Goal: Task Accomplishment & Management: Manage account settings

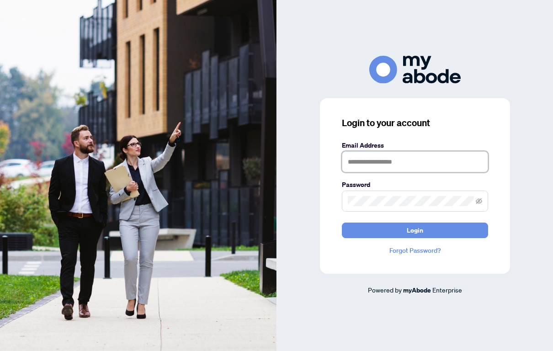
type input "**********"
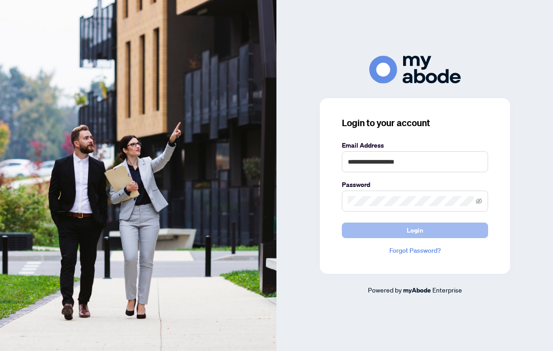
click at [400, 224] on button "Login" at bounding box center [415, 230] width 146 height 16
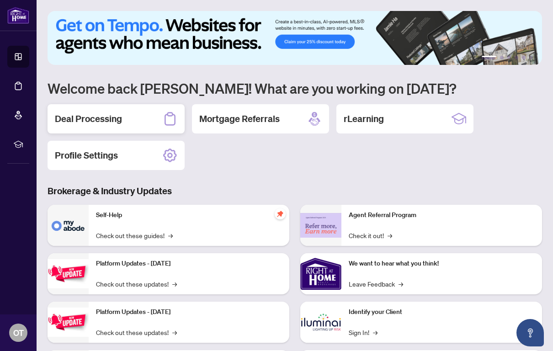
click at [121, 121] on h2 "Deal Processing" at bounding box center [88, 118] width 67 height 13
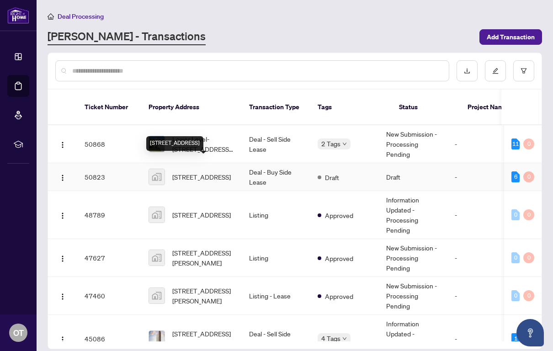
click at [197, 172] on span "[STREET_ADDRESS]" at bounding box center [201, 177] width 58 height 10
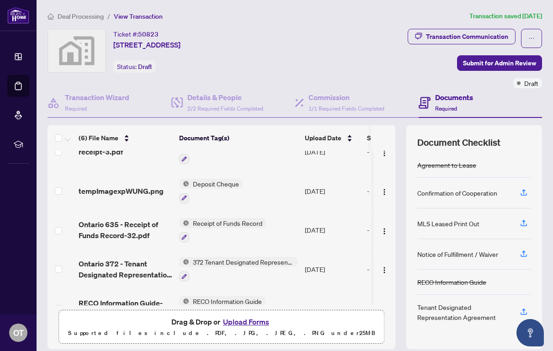
scroll to position [30, 0]
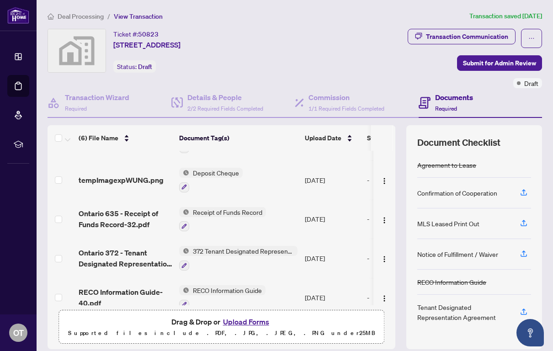
click at [255, 321] on button "Upload Forms" at bounding box center [246, 322] width 52 height 12
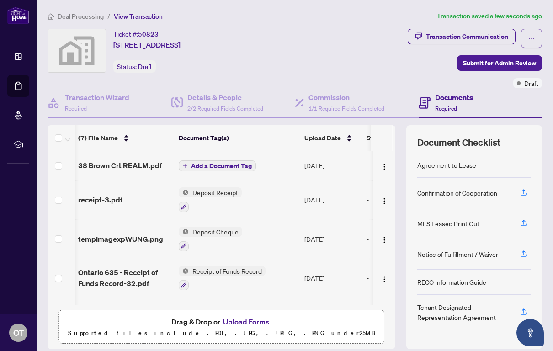
scroll to position [0, 0]
click at [224, 164] on span "Add a Document Tag" at bounding box center [221, 166] width 61 height 6
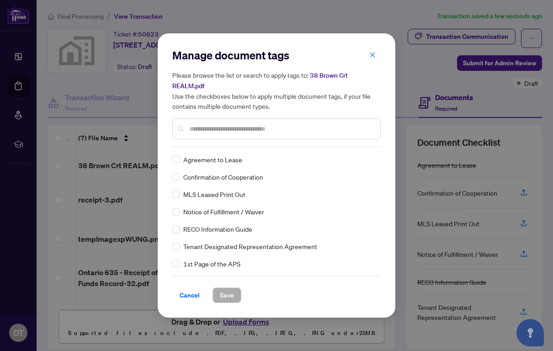
click at [203, 124] on input "text" at bounding box center [281, 129] width 184 height 10
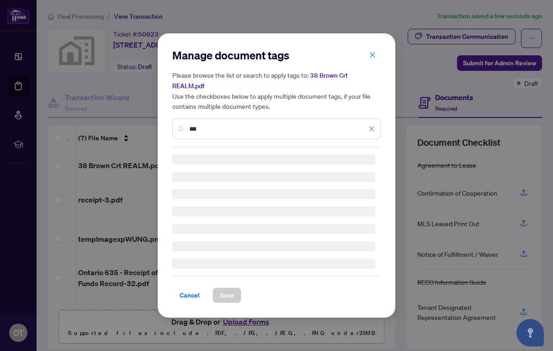
type input "***"
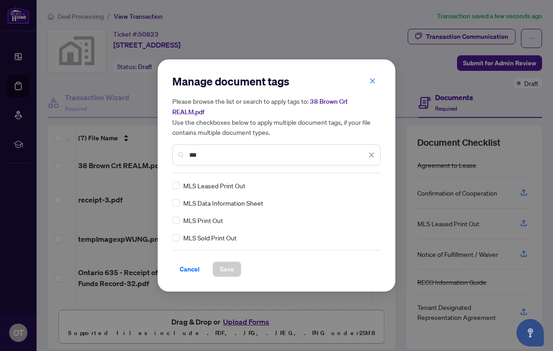
click at [229, 285] on div "Manage document tags Please browse the list or search to apply tags to: 38 Brow…" at bounding box center [276, 175] width 237 height 232
click at [226, 262] on span "Save" at bounding box center [227, 269] width 14 height 15
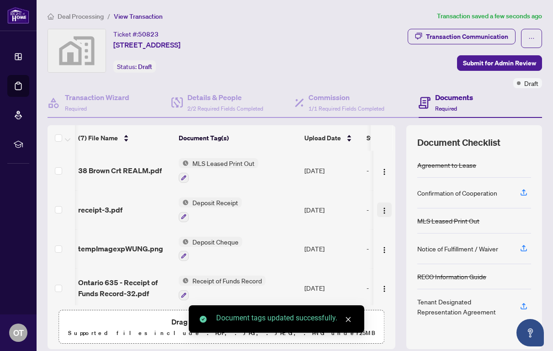
click at [382, 209] on img "button" at bounding box center [383, 210] width 7 height 7
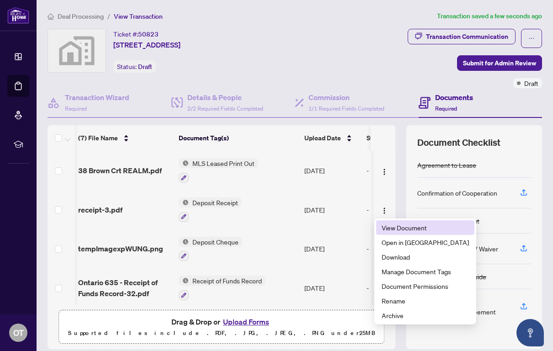
click at [393, 224] on span "View Document" at bounding box center [424, 227] width 87 height 10
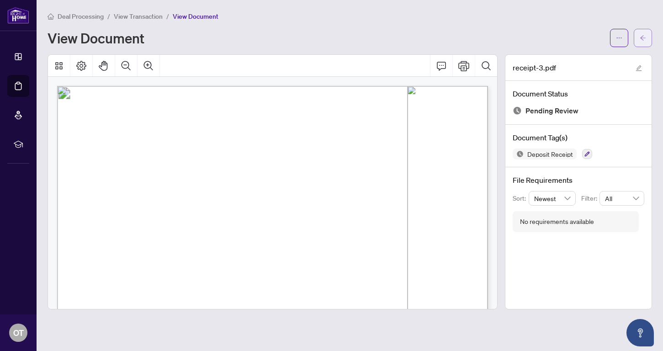
click at [552, 35] on icon "arrow-left" at bounding box center [642, 38] width 6 height 6
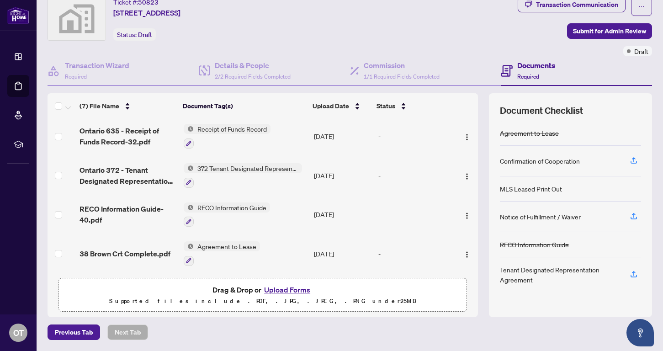
scroll to position [32, 0]
click at [552, 32] on span "Submit for Admin Review" at bounding box center [609, 31] width 73 height 15
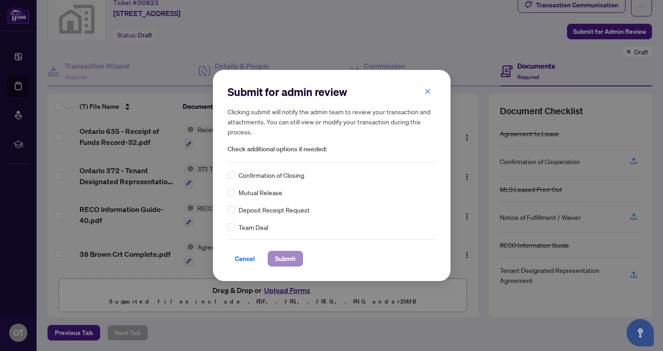
click at [279, 259] on span "Submit" at bounding box center [285, 258] width 21 height 15
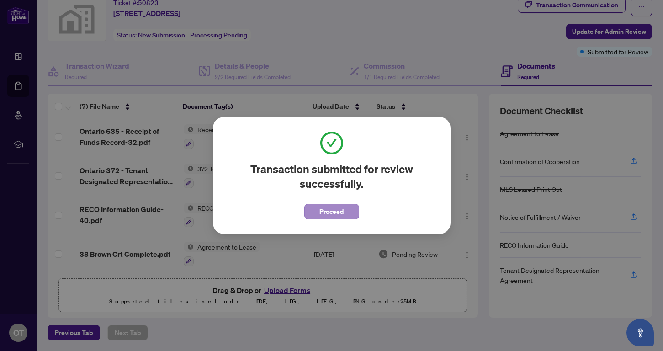
click at [338, 214] on span "Proceed" at bounding box center [331, 211] width 24 height 15
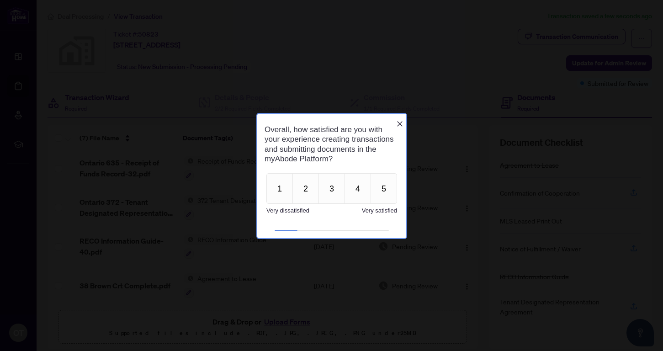
scroll to position [0, 0]
click at [400, 120] on icon "Close button" at bounding box center [398, 123] width 7 height 7
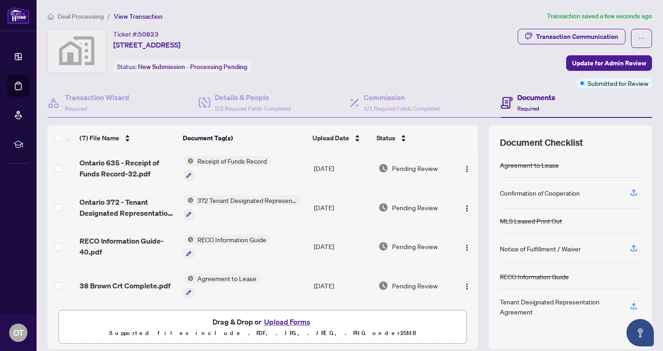
click at [86, 16] on span "Deal Processing" at bounding box center [81, 16] width 46 height 8
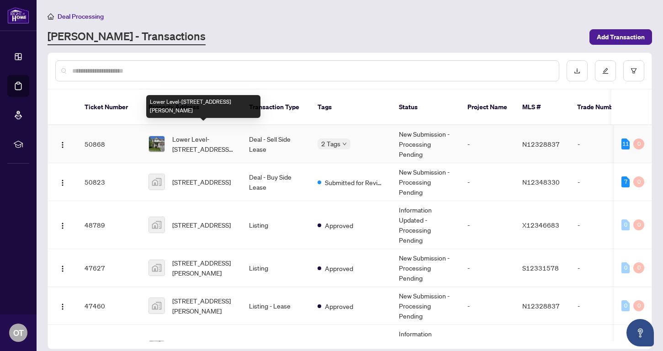
click at [208, 134] on span "Lower Level-[STREET_ADDRESS][PERSON_NAME]" at bounding box center [203, 144] width 62 height 20
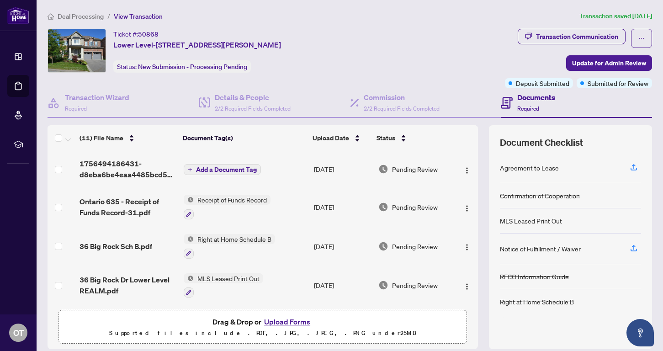
click at [232, 168] on span "Add a Document Tag" at bounding box center [226, 169] width 61 height 6
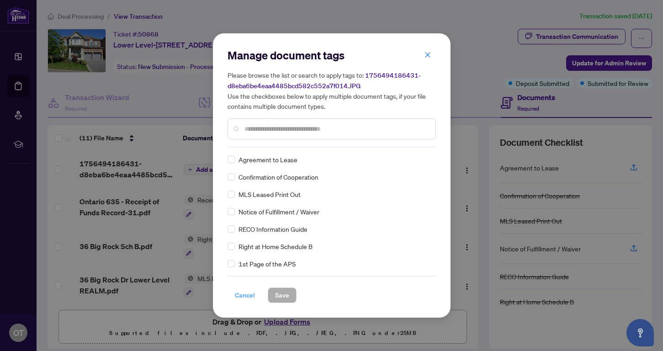
click at [235, 295] on span "Cancel" at bounding box center [245, 295] width 20 height 15
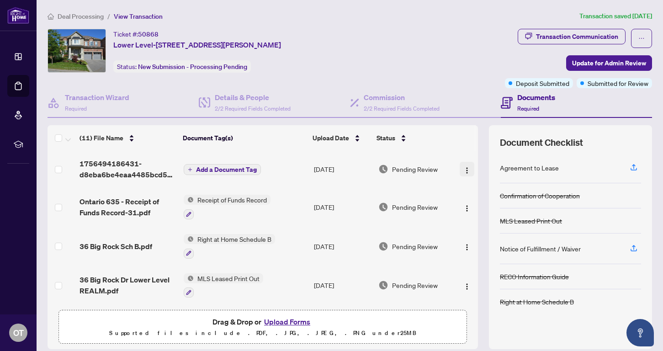
click at [465, 172] on img "button" at bounding box center [466, 170] width 7 height 7
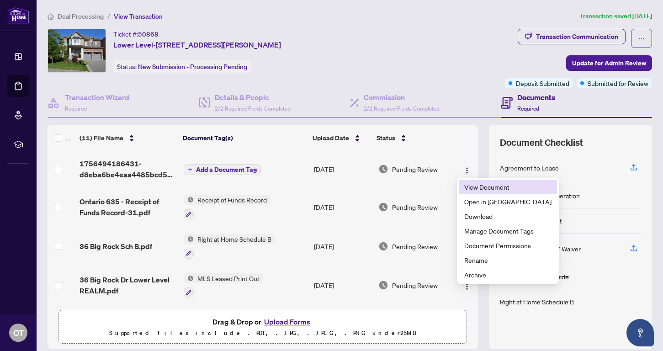
click at [466, 186] on span "View Document" at bounding box center [507, 187] width 87 height 10
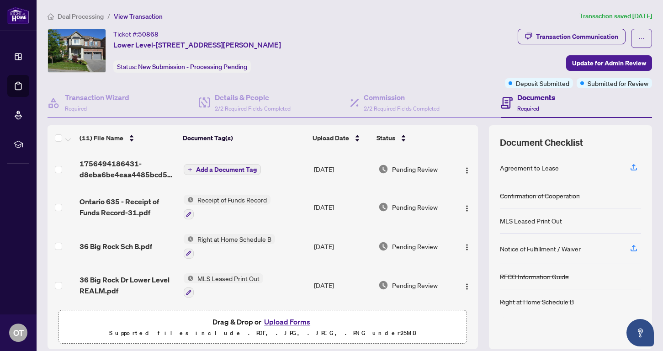
click at [213, 169] on span "Add a Document Tag" at bounding box center [226, 169] width 61 height 6
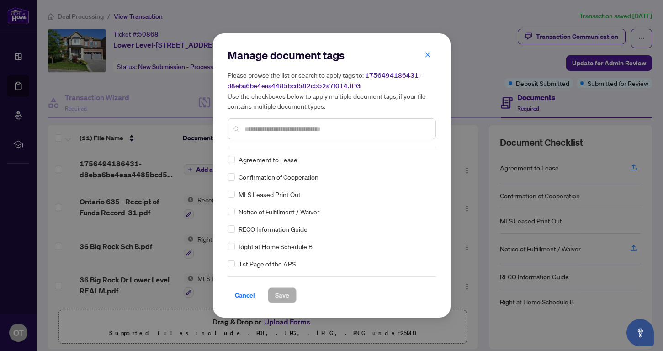
click at [244, 145] on div "Manage document tags Please browse the list or search to apply tags to: 1756494…" at bounding box center [331, 97] width 208 height 99
click at [251, 132] on input "text" at bounding box center [336, 129] width 184 height 10
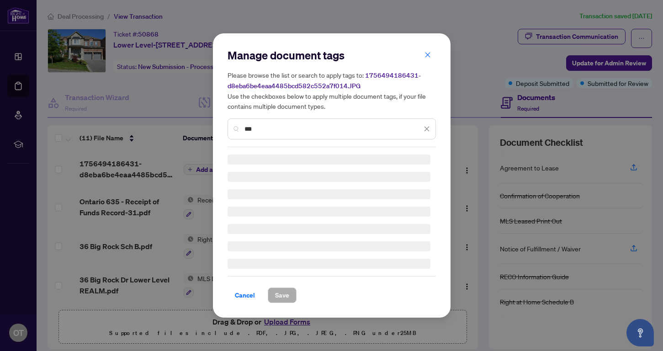
type input "****"
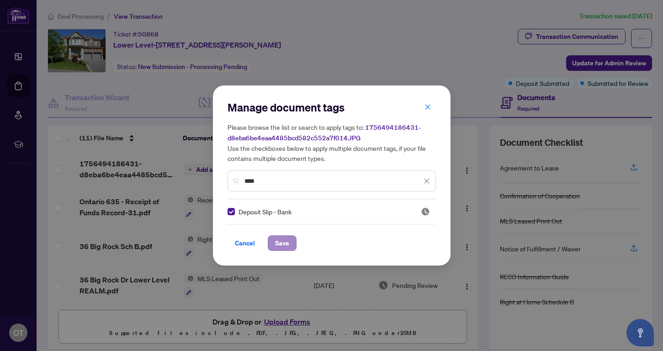
click at [288, 246] on span "Save" at bounding box center [282, 243] width 14 height 15
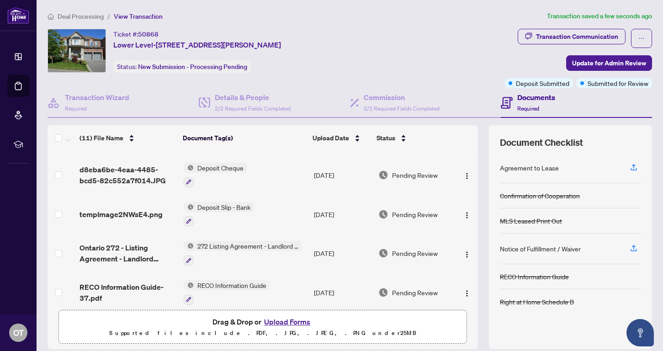
scroll to position [219, 0]
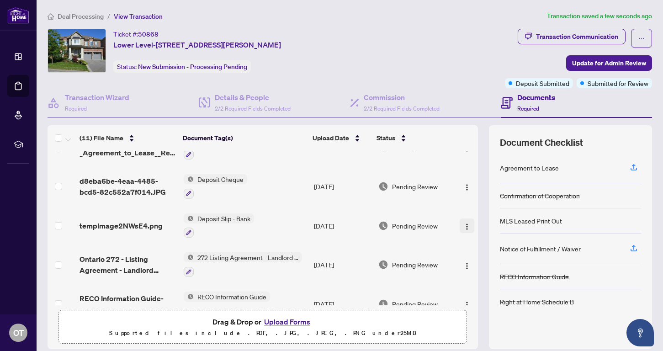
click at [463, 227] on img "button" at bounding box center [466, 226] width 7 height 7
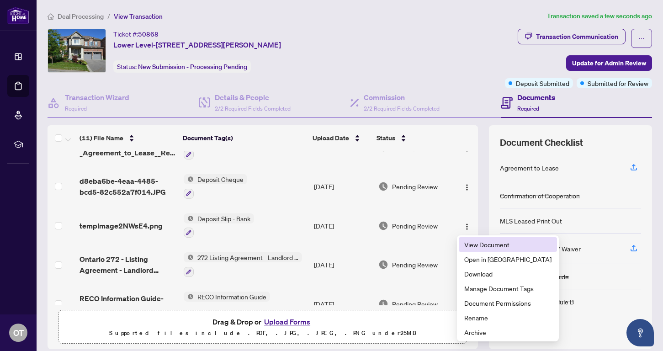
click at [464, 248] on span "View Document" at bounding box center [507, 244] width 87 height 10
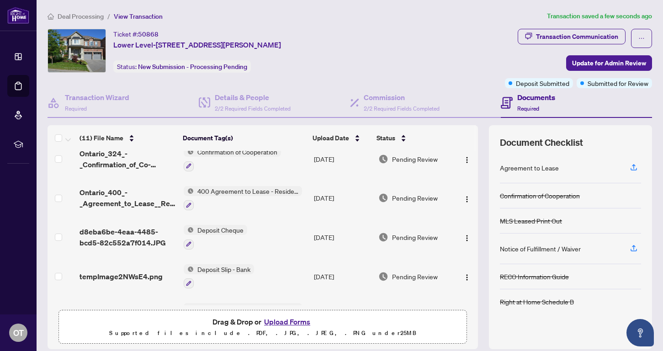
scroll to position [168, 0]
click at [463, 234] on img "button" at bounding box center [466, 237] width 7 height 7
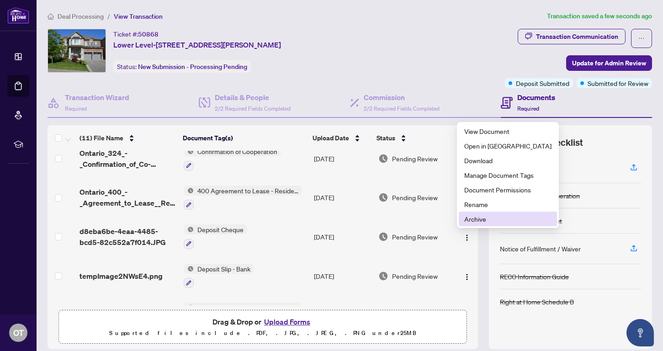
click at [478, 214] on span "Archive" at bounding box center [507, 219] width 87 height 10
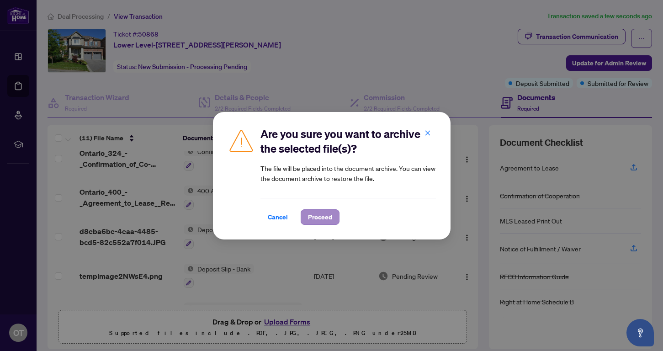
click at [320, 216] on span "Proceed" at bounding box center [320, 217] width 24 height 15
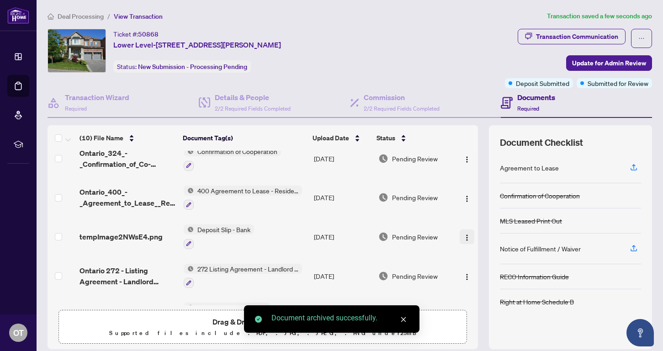
click at [464, 237] on img "button" at bounding box center [466, 237] width 7 height 7
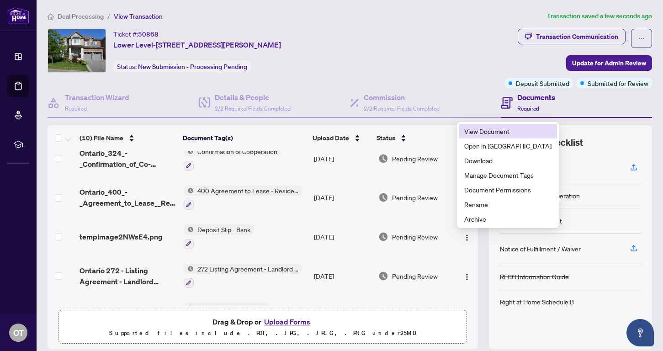
click at [487, 134] on span "View Document" at bounding box center [507, 131] width 87 height 10
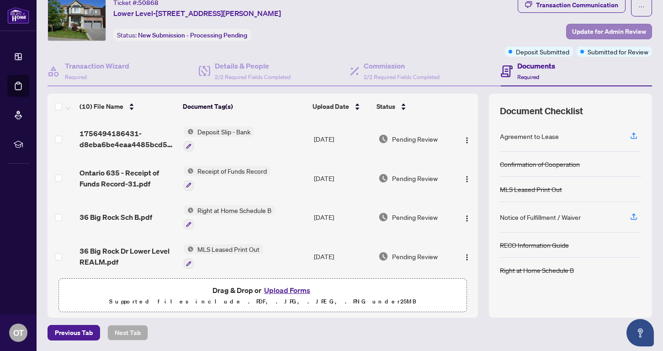
click at [552, 35] on span "Update for Admin Review" at bounding box center [609, 31] width 74 height 15
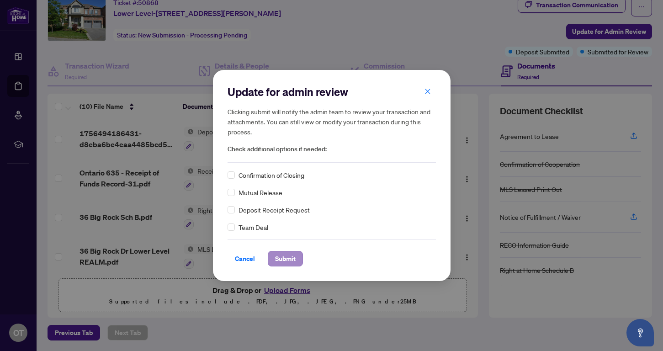
click at [283, 257] on span "Submit" at bounding box center [285, 258] width 21 height 15
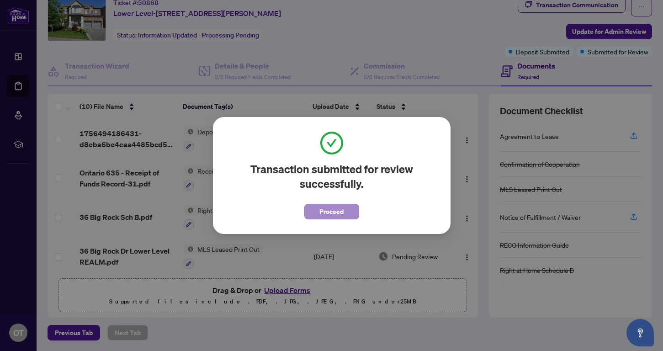
click at [335, 204] on span "Proceed" at bounding box center [331, 211] width 24 height 15
